Goal: Information Seeking & Learning: Stay updated

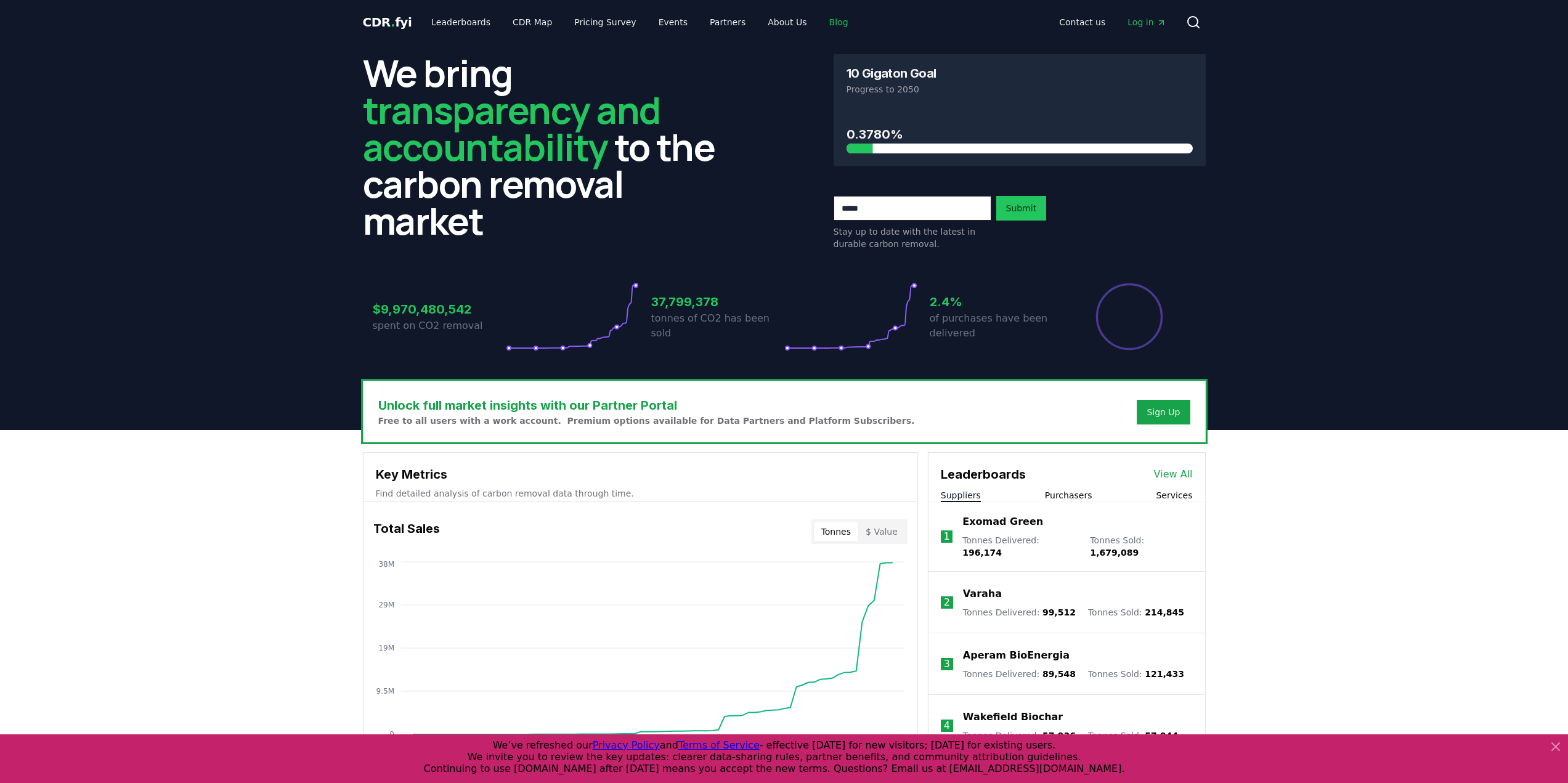
click at [820, 22] on link "Blog" at bounding box center [839, 22] width 39 height 22
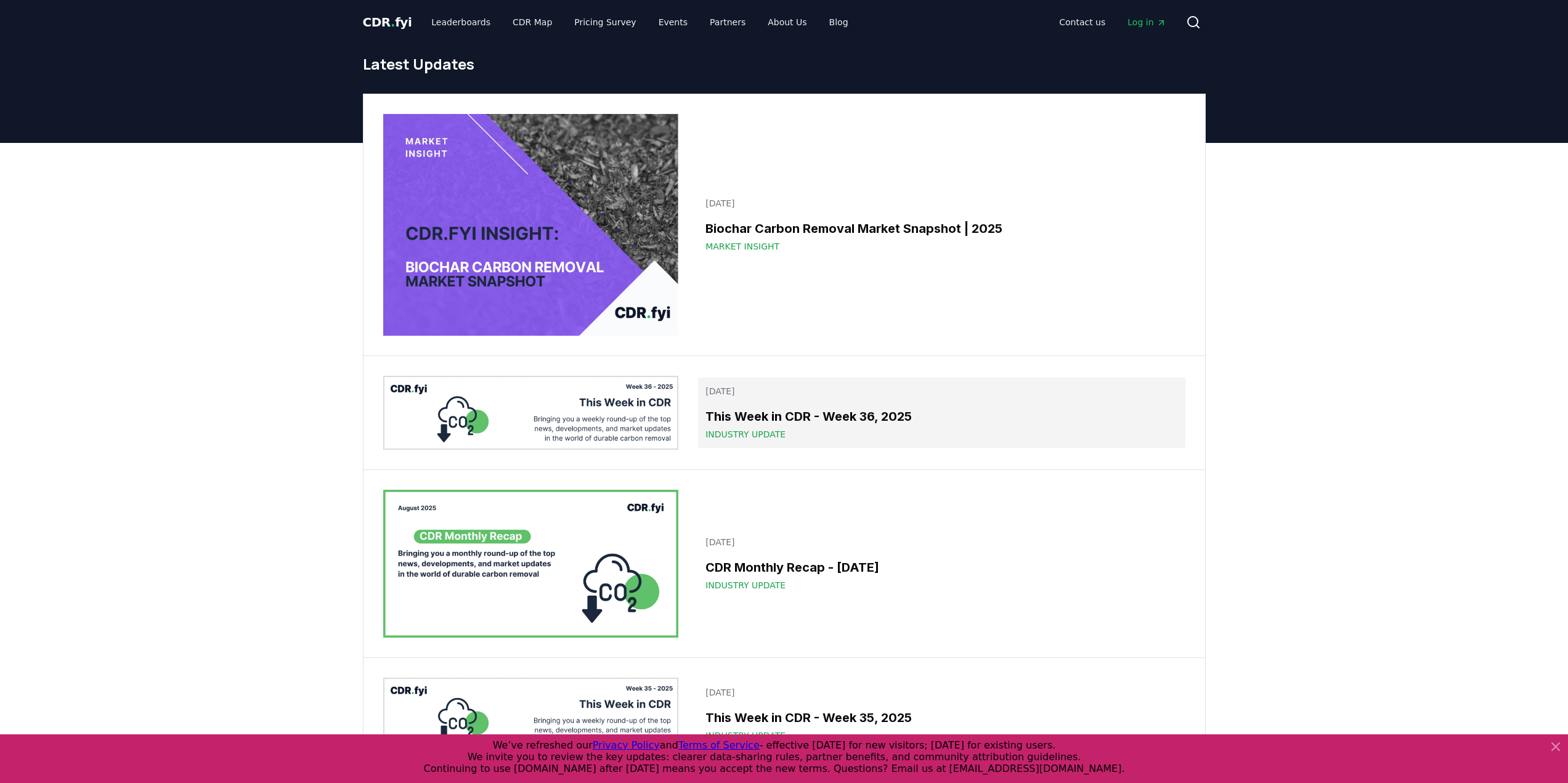
click at [892, 421] on h3 "This Week in CDR - Week 36, 2025" at bounding box center [941, 416] width 472 height 18
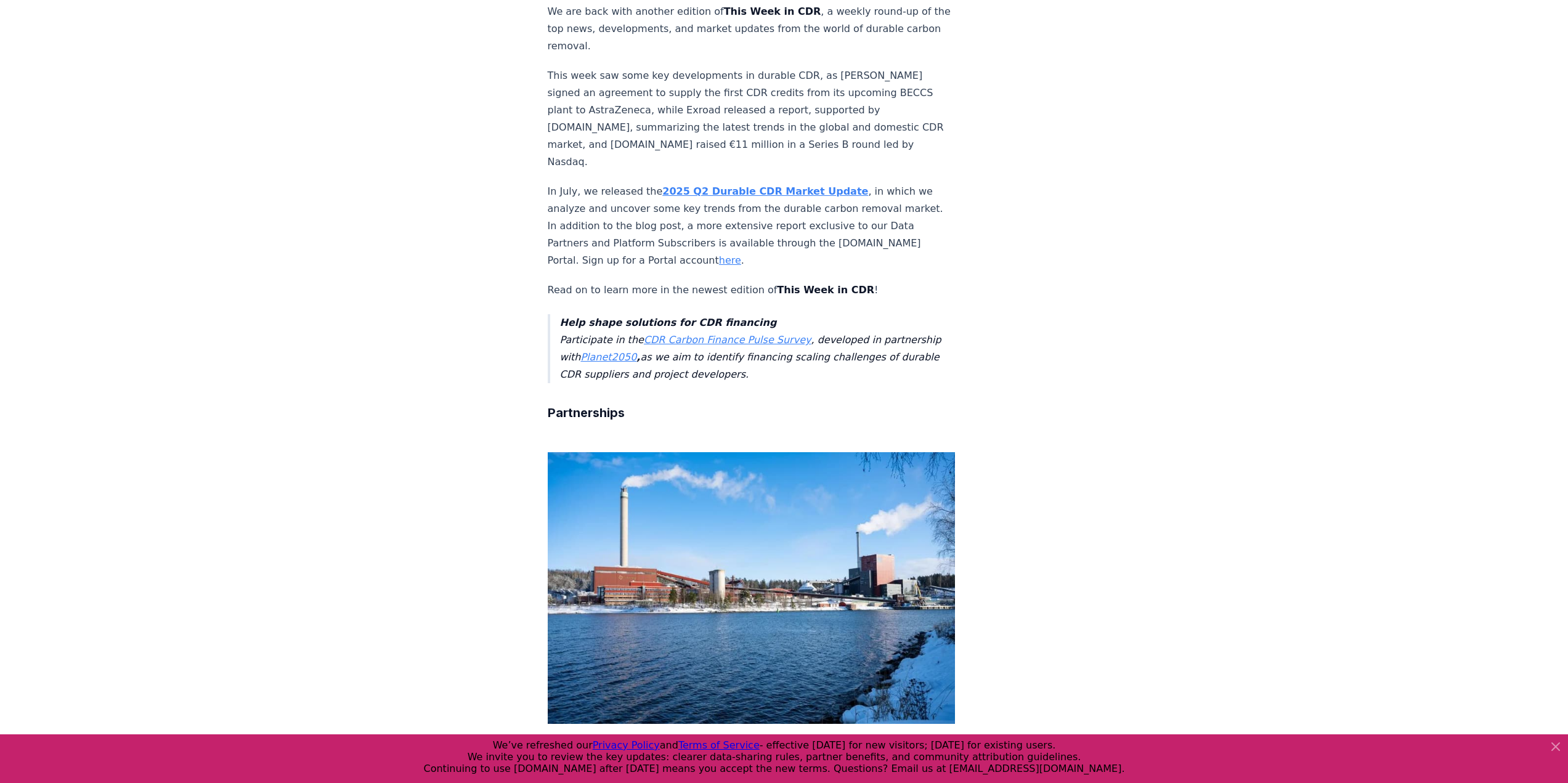
scroll to position [554, 0]
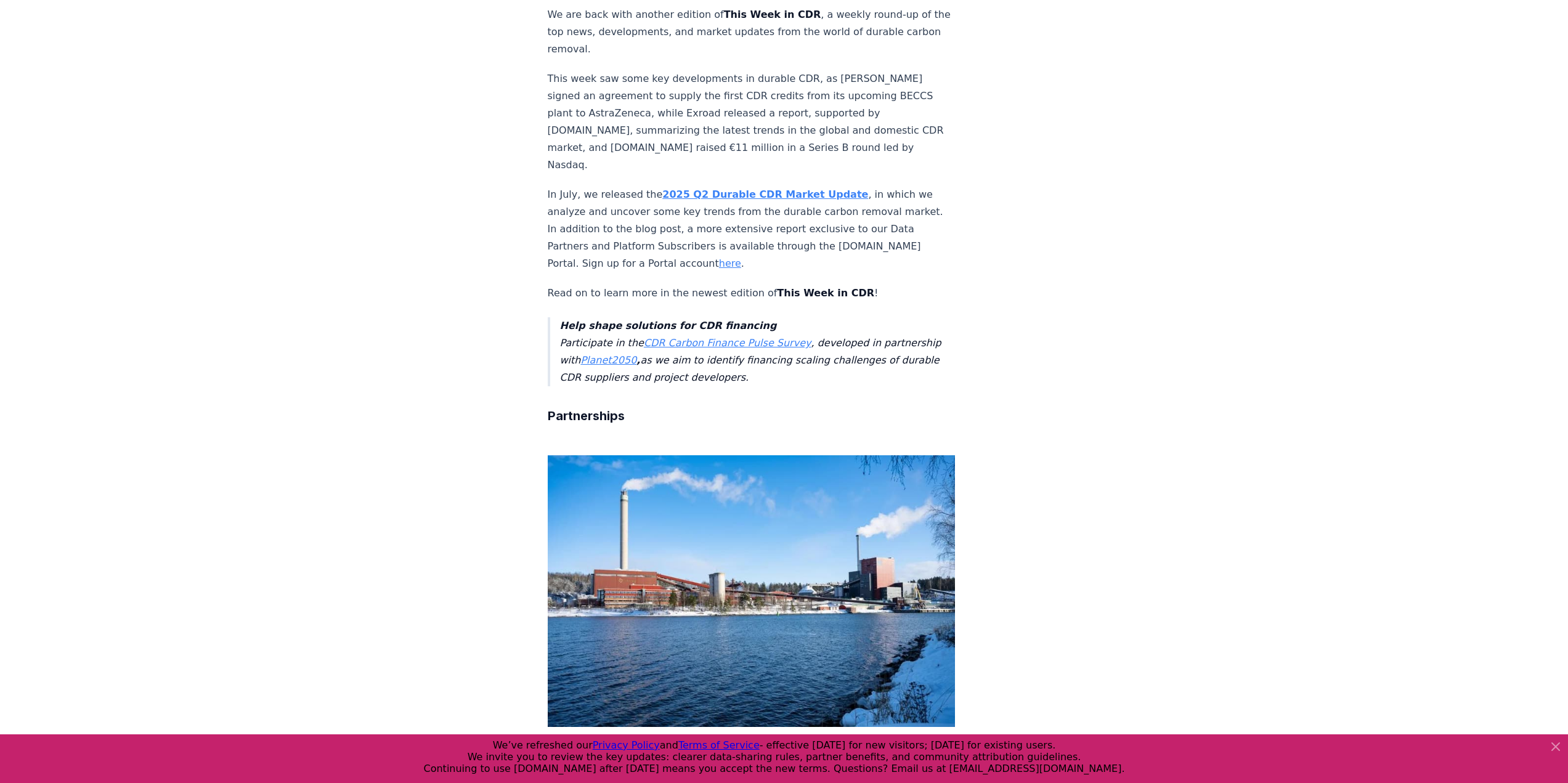
drag, startPoint x: 900, startPoint y: 528, endPoint x: 542, endPoint y: 482, distance: 360.9
copy p "Project developer Planboo and cotton sustainability initiative Better Cotton pa…"
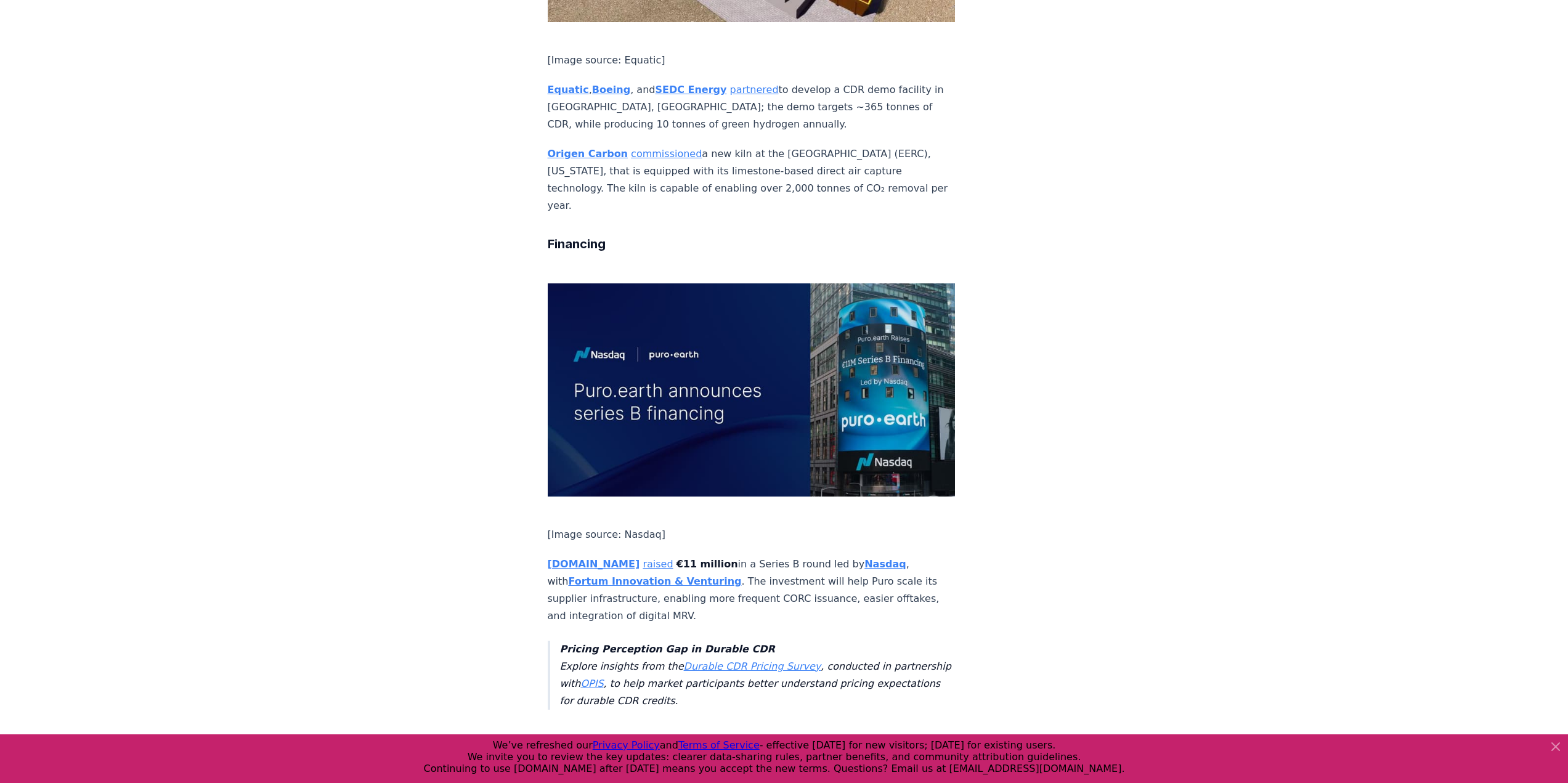
scroll to position [1848, 0]
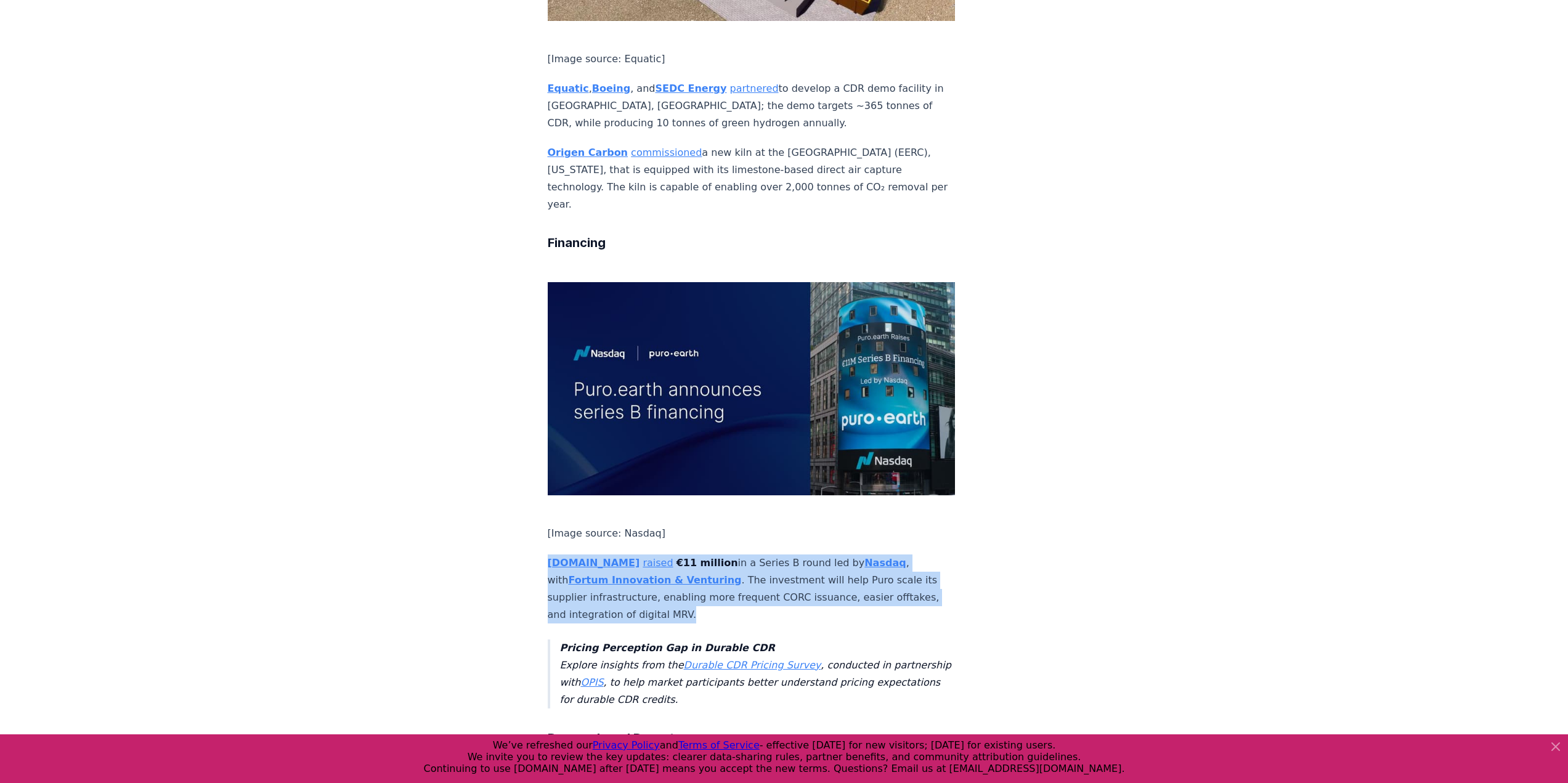
drag, startPoint x: 699, startPoint y: 183, endPoint x: 526, endPoint y: 118, distance: 184.8
click at [526, 118] on div "[DATE] This Week in CDR - Week 36, 2025 We are back with another edition of Thi…" at bounding box center [784, 436] width 862 height 4481
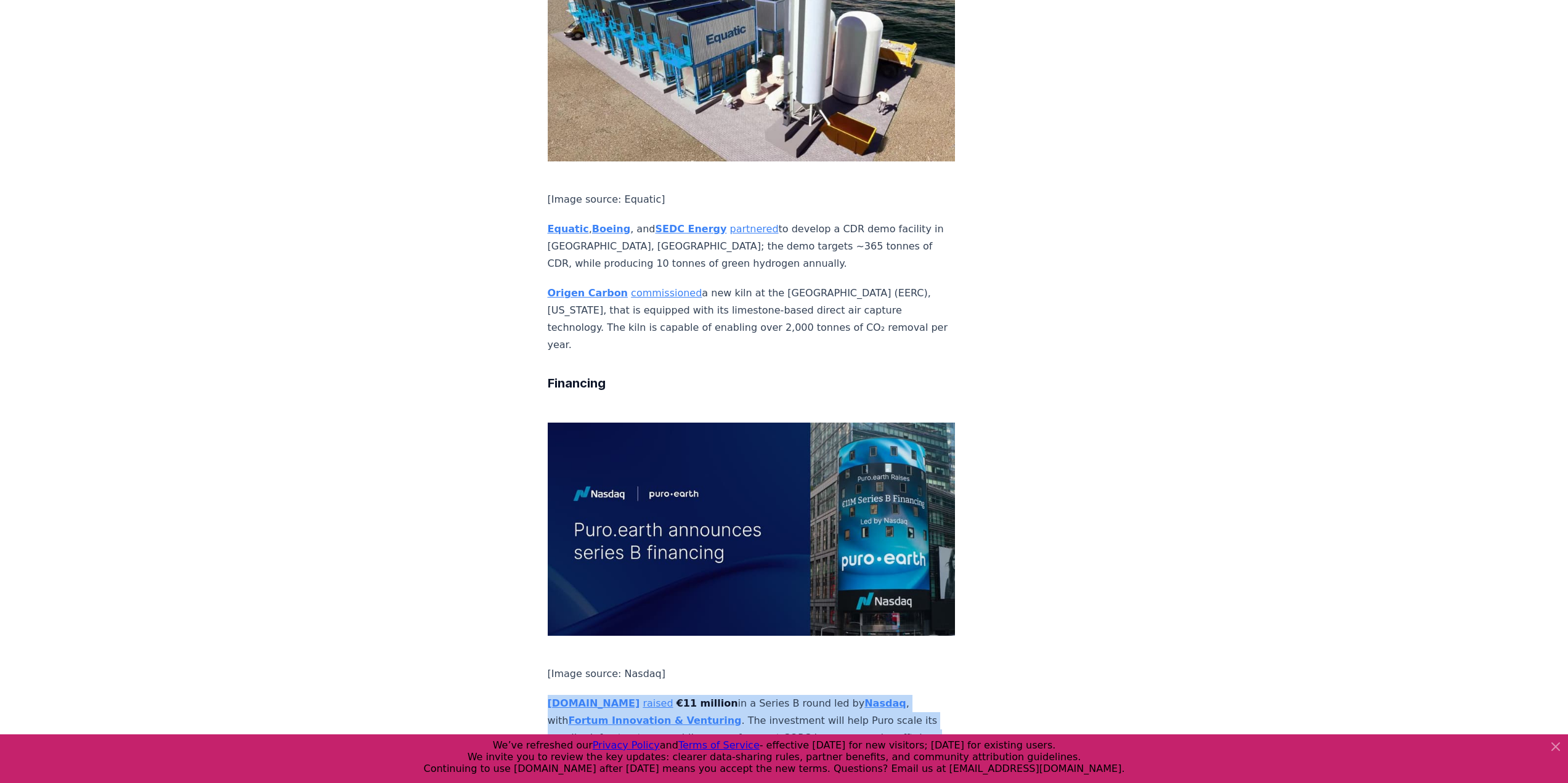
scroll to position [1664, 0]
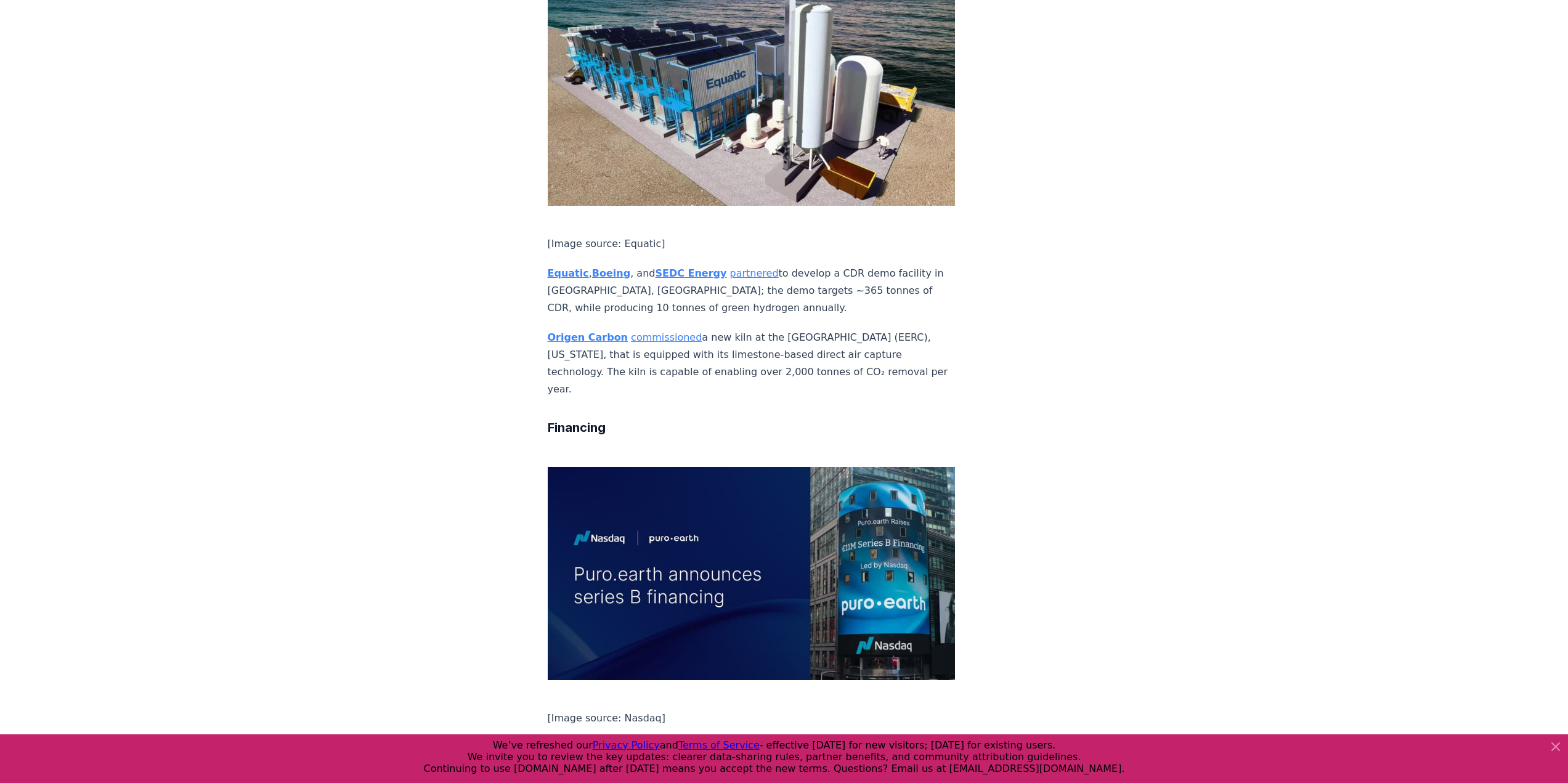
click at [880, 740] on p "[DOMAIN_NAME] raised €11 million in a Series B round led by Nasdaq , with Fortu…" at bounding box center [751, 774] width 408 height 69
drag, startPoint x: 667, startPoint y: 372, endPoint x: 545, endPoint y: 322, distance: 131.8
click at [545, 322] on div "[DATE] This Week in CDR - Week 36, 2025 We are back with another edition of Thi…" at bounding box center [784, 621] width 862 height 4481
copy p "[DOMAIN_NAME] raised €11 million in a Series B round led by Nasdaq , with Fortu…"
click at [1154, 404] on div "[DATE] This Week in CDR - Week 36, 2025 We are back with another edition of Thi…" at bounding box center [784, 621] width 862 height 4481
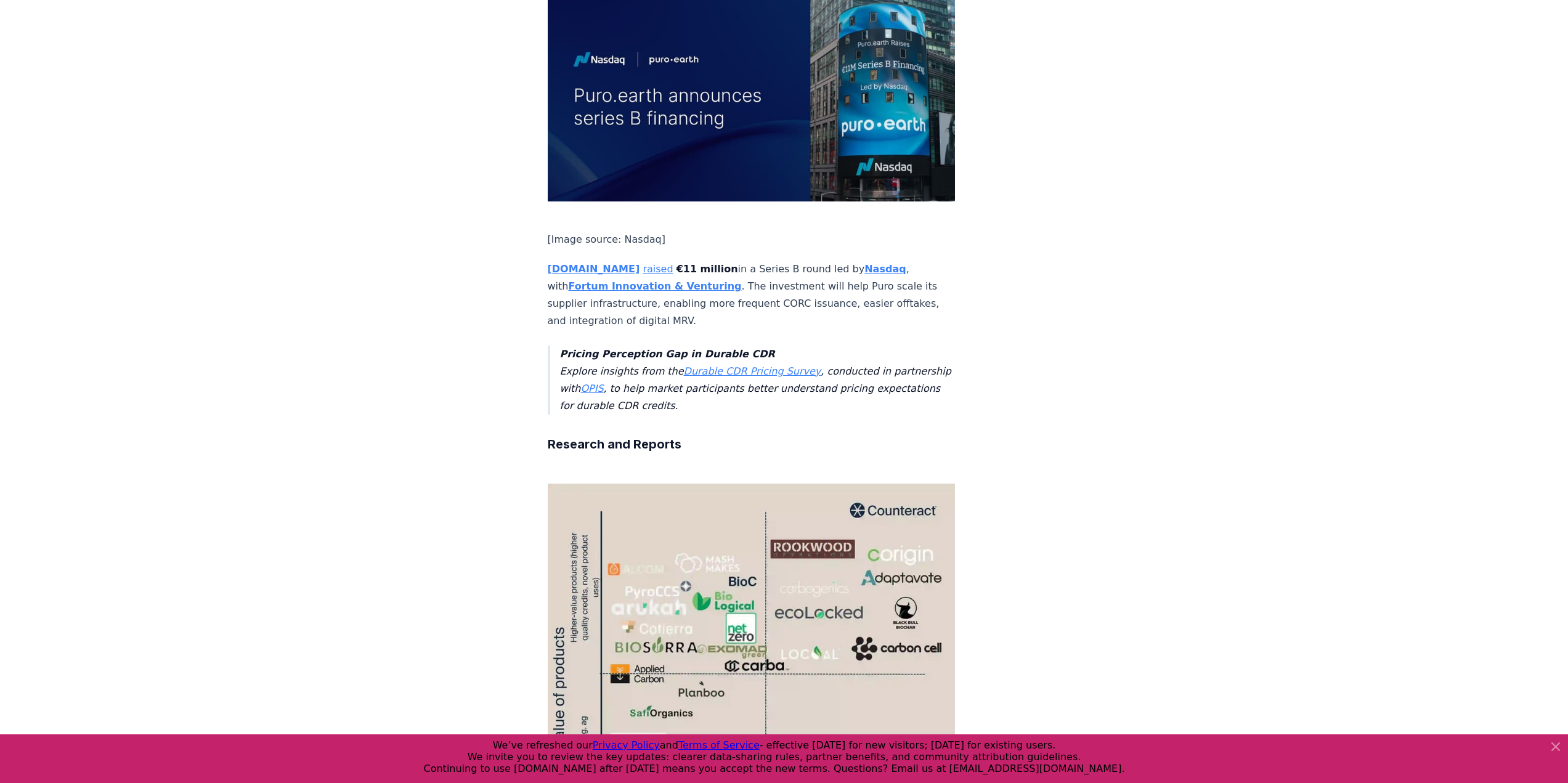
scroll to position [2342, 0]
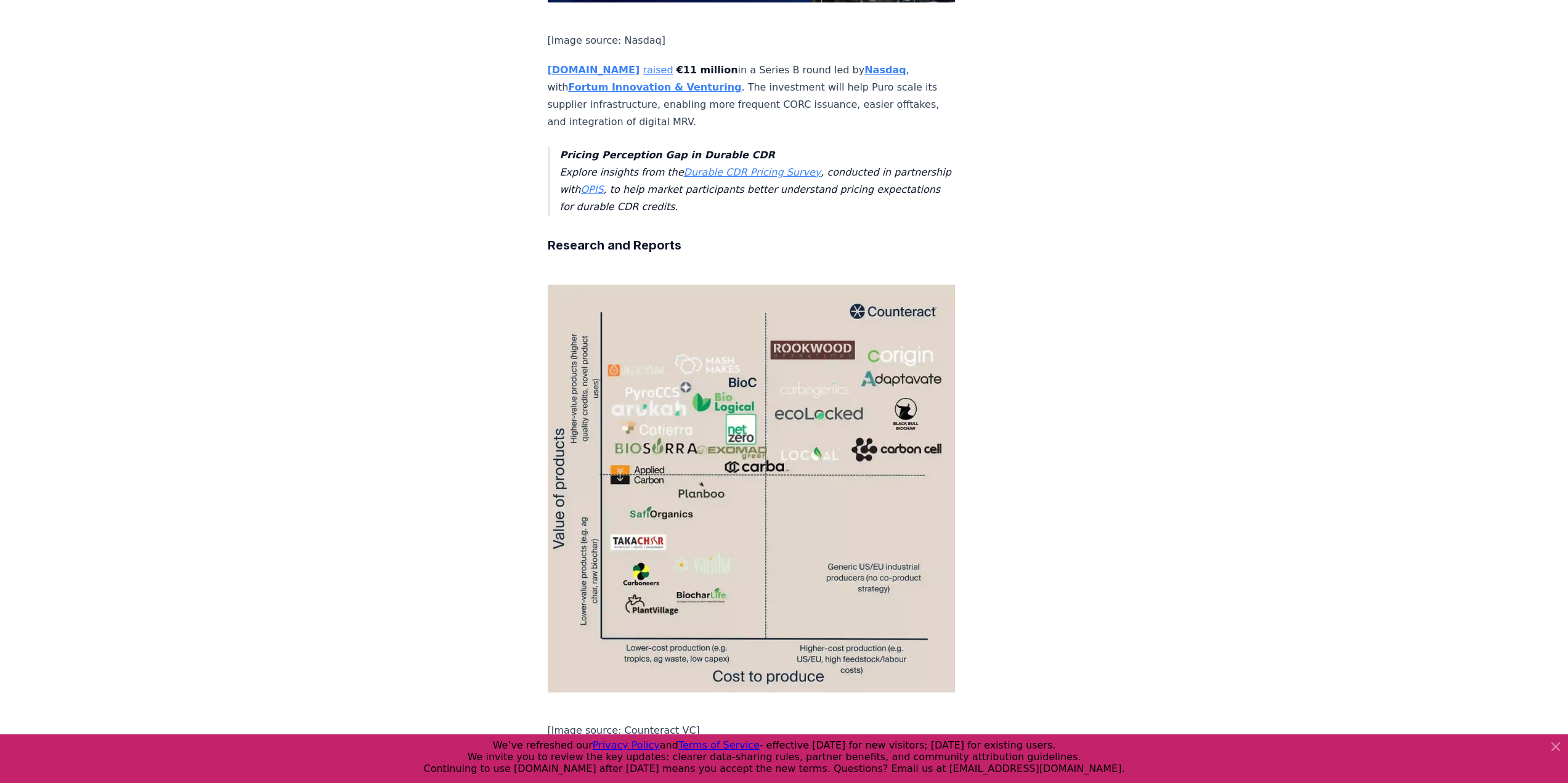
drag, startPoint x: 811, startPoint y: 315, endPoint x: 550, endPoint y: 271, distance: 264.7
click at [550, 751] on p "Counteract VC published an article exploring biochar’s economic sweet spot, ana…" at bounding box center [751, 777] width 408 height 52
copy p "Counteract VC published an article exploring biochar’s economic sweet spot, ana…"
drag, startPoint x: 1072, startPoint y: 374, endPoint x: 1059, endPoint y: 369, distance: 13.9
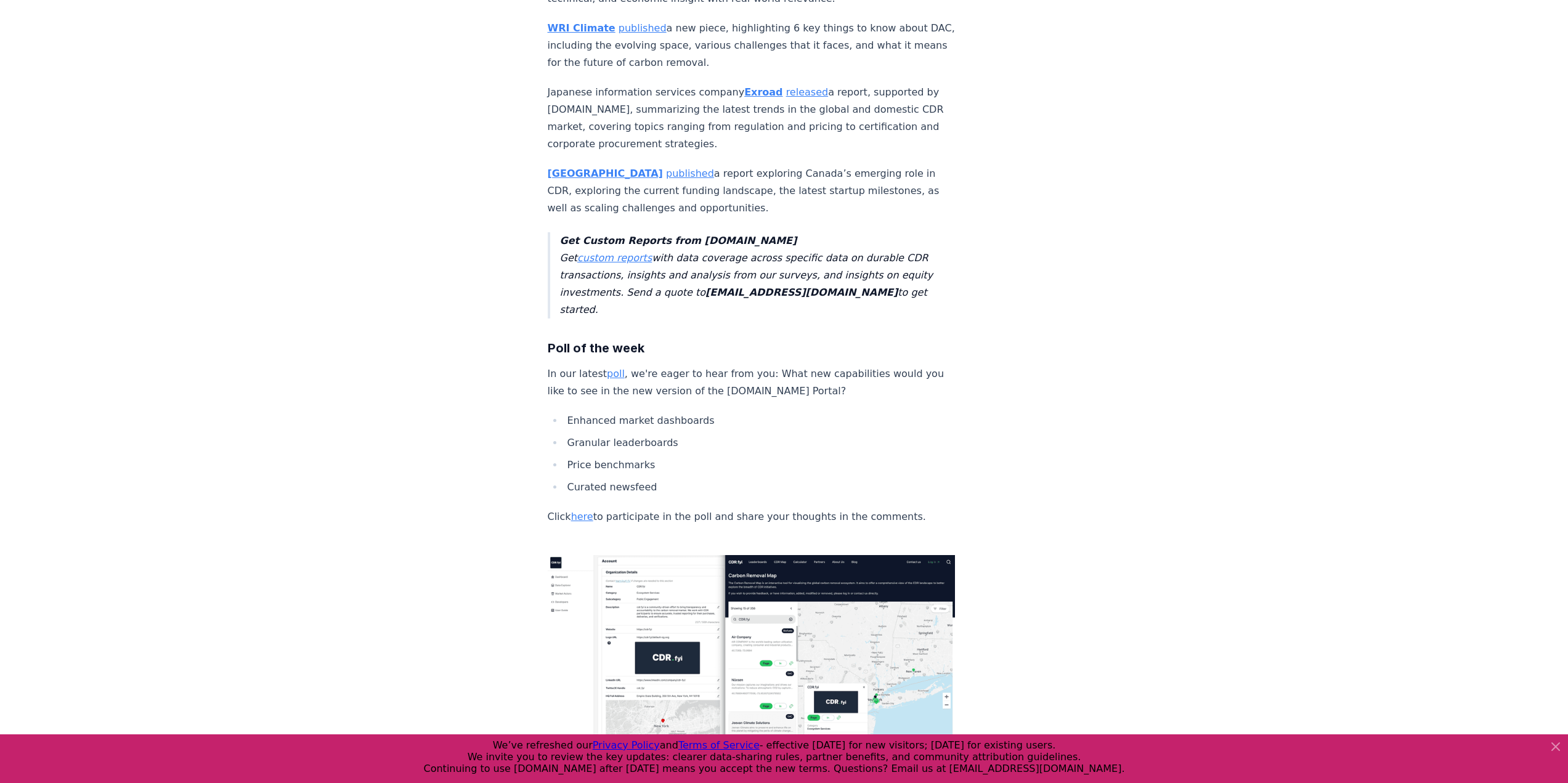
scroll to position [3330, 0]
